Goal: Task Accomplishment & Management: Use online tool/utility

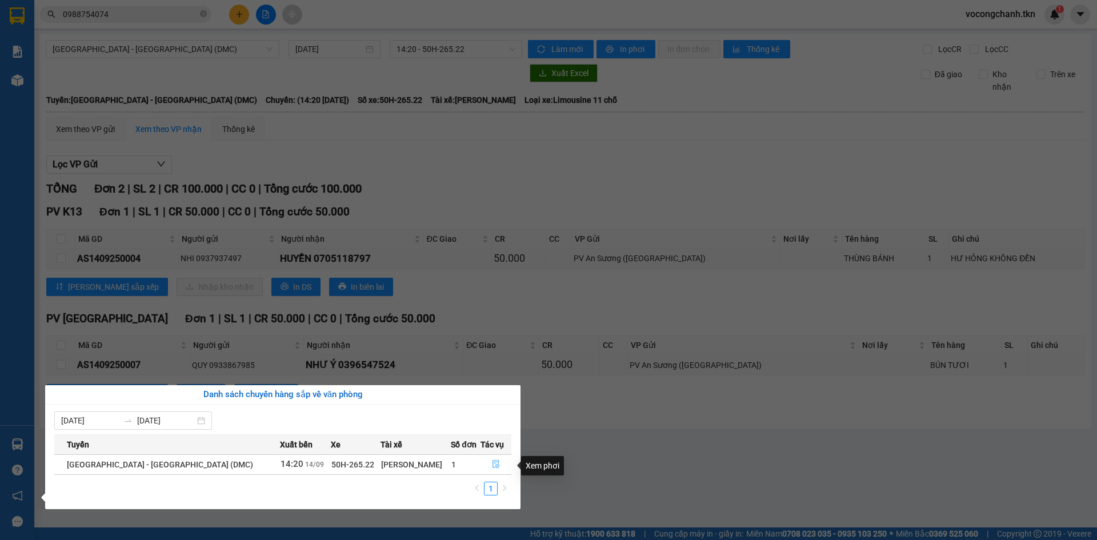
click at [492, 467] on icon "file-done" at bounding box center [496, 464] width 8 height 8
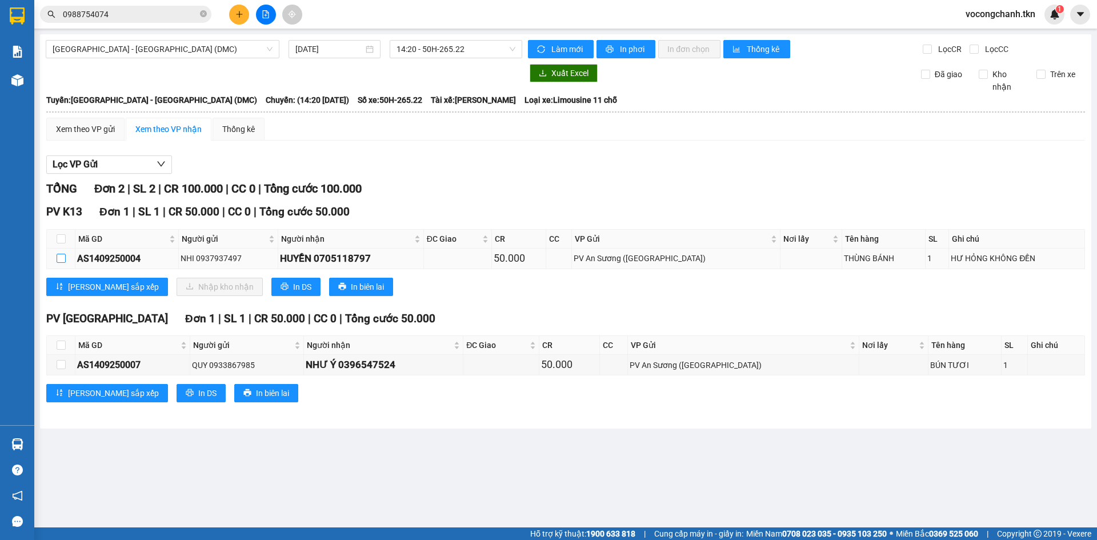
click at [62, 263] on input "checkbox" at bounding box center [61, 258] width 9 height 9
checkbox input "true"
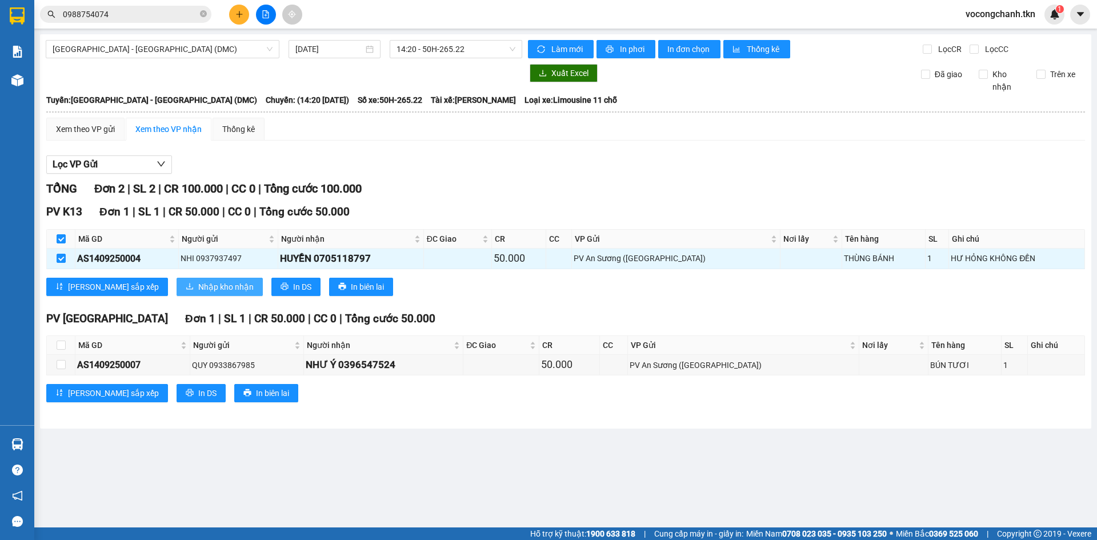
click at [198, 293] on span "Nhập kho nhận" at bounding box center [225, 287] width 55 height 13
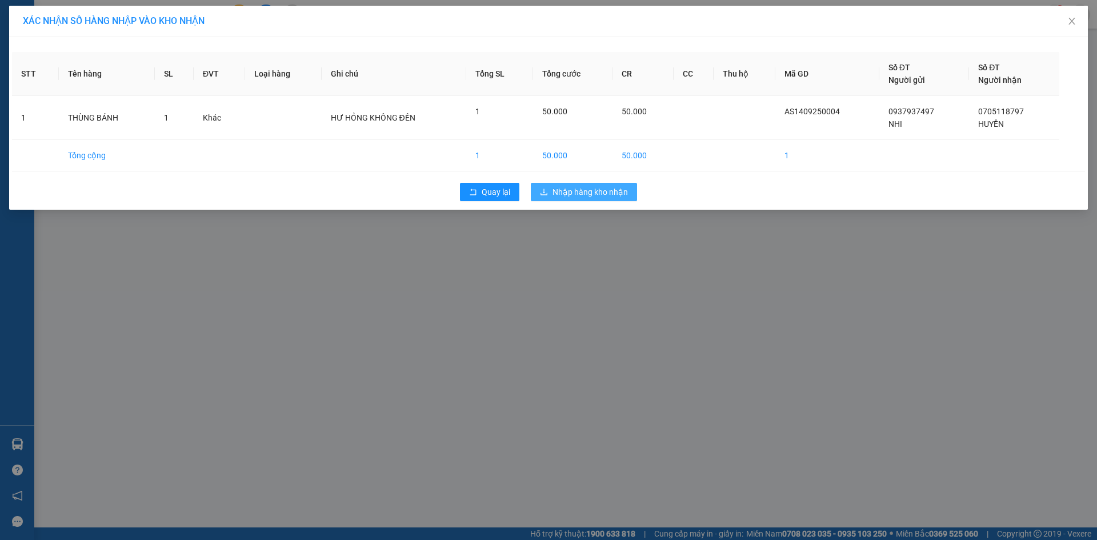
click at [586, 198] on span "Nhập hàng kho nhận" at bounding box center [590, 192] width 75 height 13
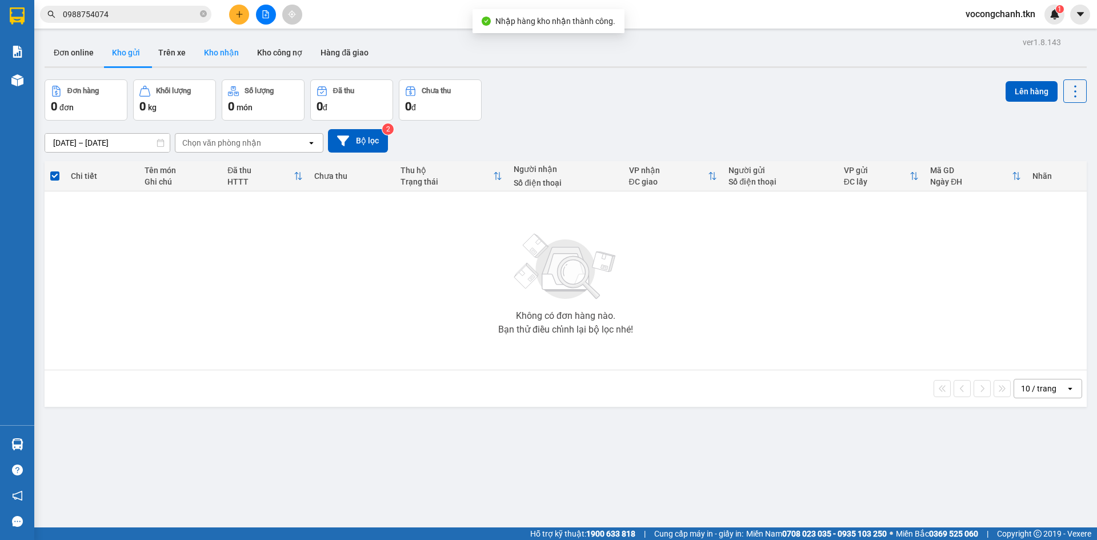
click at [223, 54] on button "Kho nhận" at bounding box center [221, 52] width 53 height 27
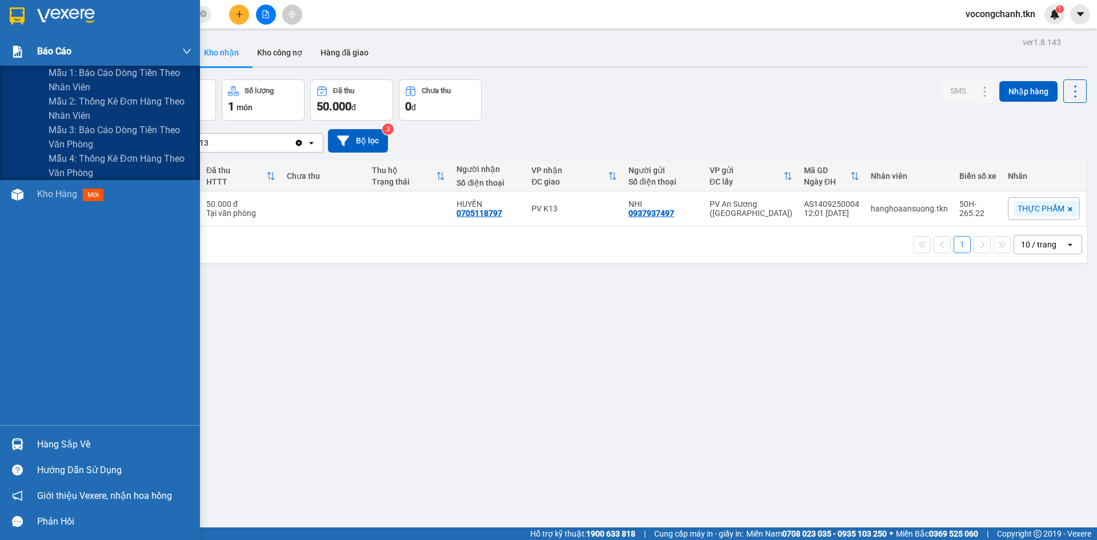
click at [15, 50] on img at bounding box center [17, 52] width 12 height 12
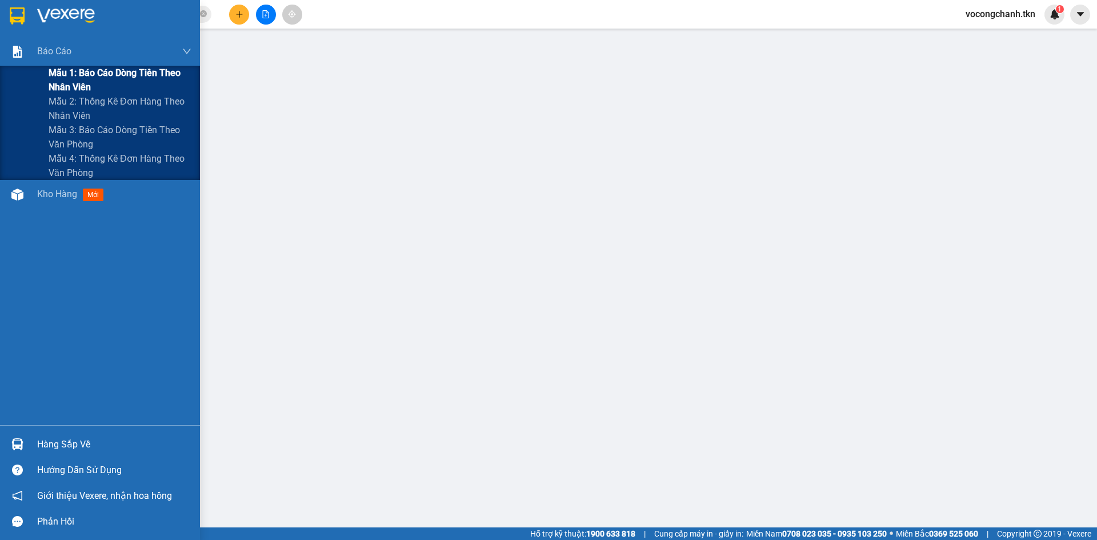
click at [67, 67] on span "Mẫu 1: Báo cáo dòng tiền theo nhân viên" at bounding box center [120, 80] width 143 height 29
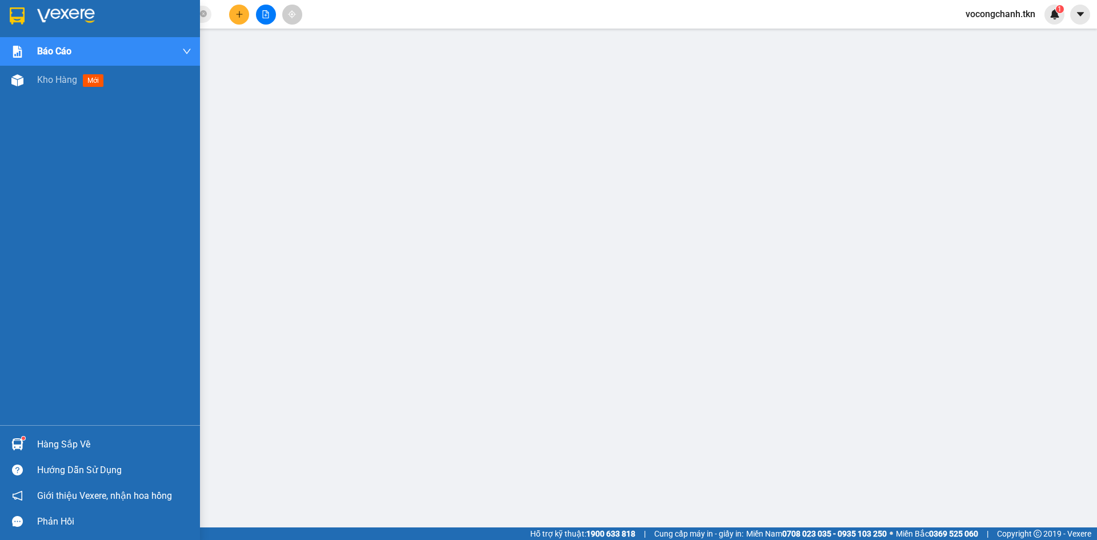
drag, startPoint x: 23, startPoint y: 16, endPoint x: 47, endPoint y: 39, distance: 33.1
click at [23, 16] on img at bounding box center [17, 15] width 15 height 17
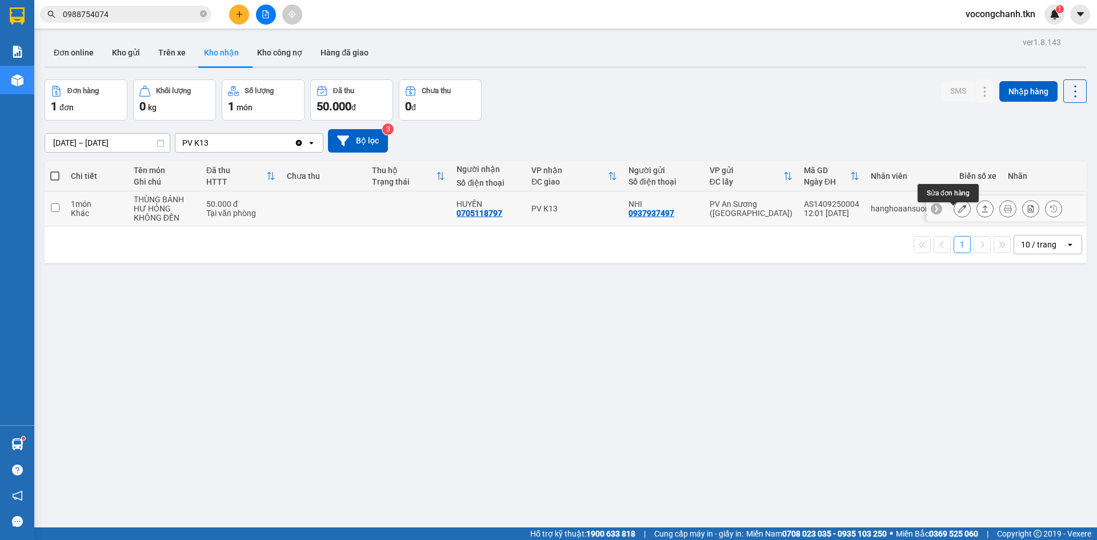
click at [958, 213] on icon at bounding box center [962, 209] width 8 height 8
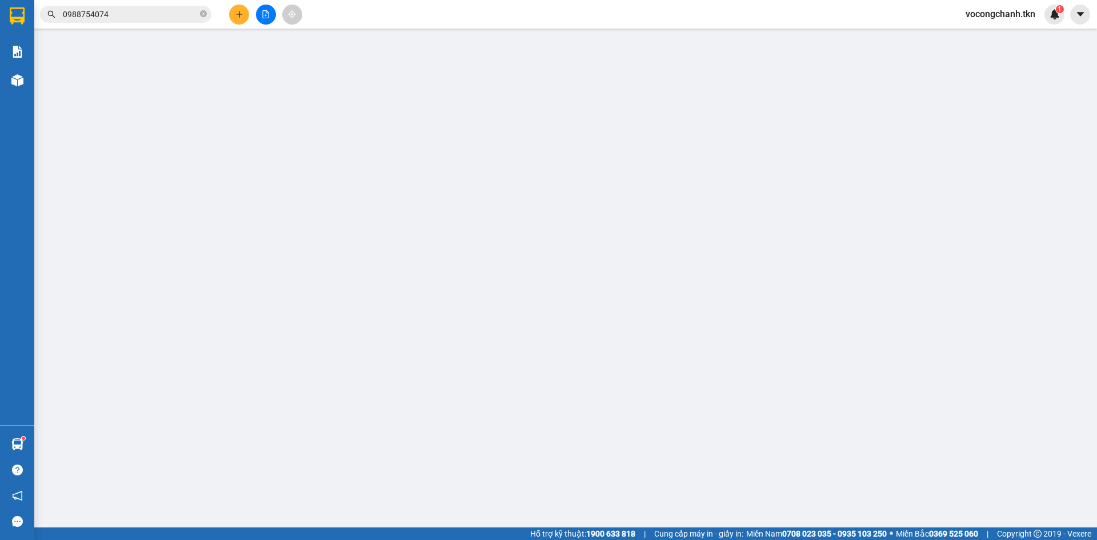
type input "0937937497"
type input "NHI"
type input "0705118797"
type input "HUYỀN"
type input "50.000"
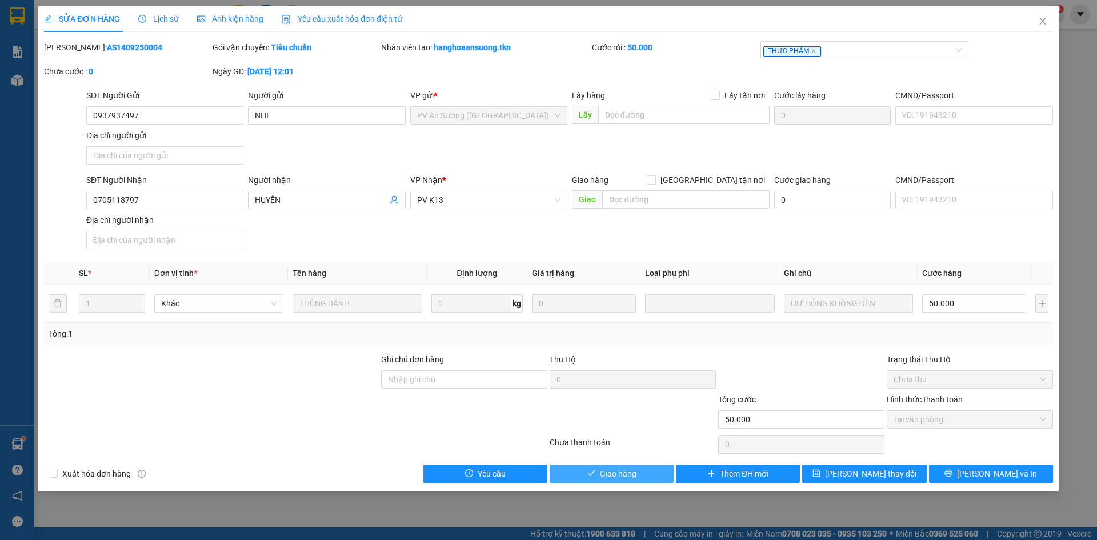
click at [614, 483] on button "Giao hàng" at bounding box center [612, 474] width 124 height 18
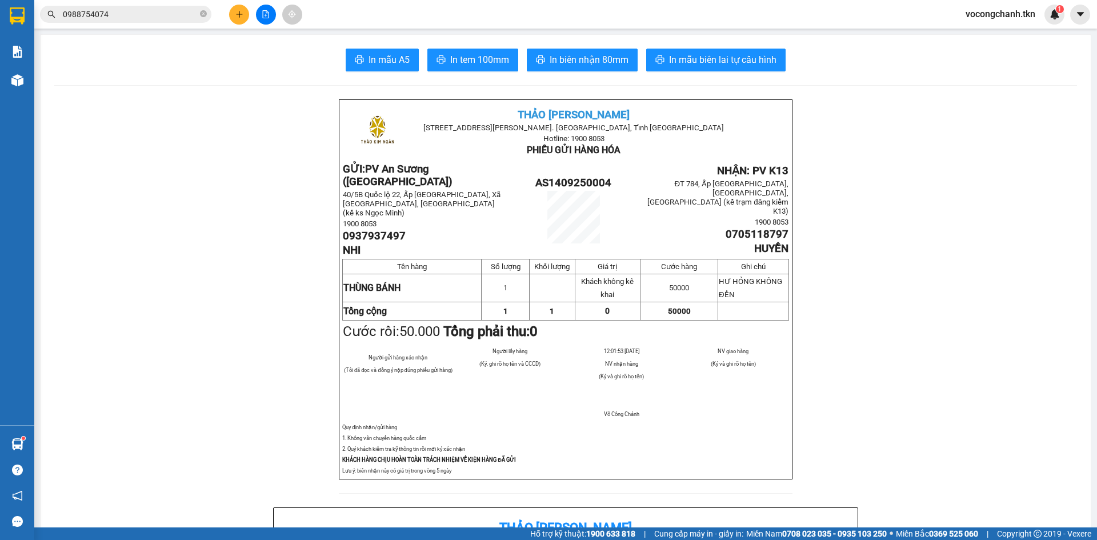
click at [1023, 15] on span "vocongchanh.tkn" at bounding box center [1001, 14] width 88 height 14
click at [981, 35] on span "Đăng xuất" at bounding box center [1005, 35] width 65 height 13
